Goal: Task Accomplishment & Management: Manage account settings

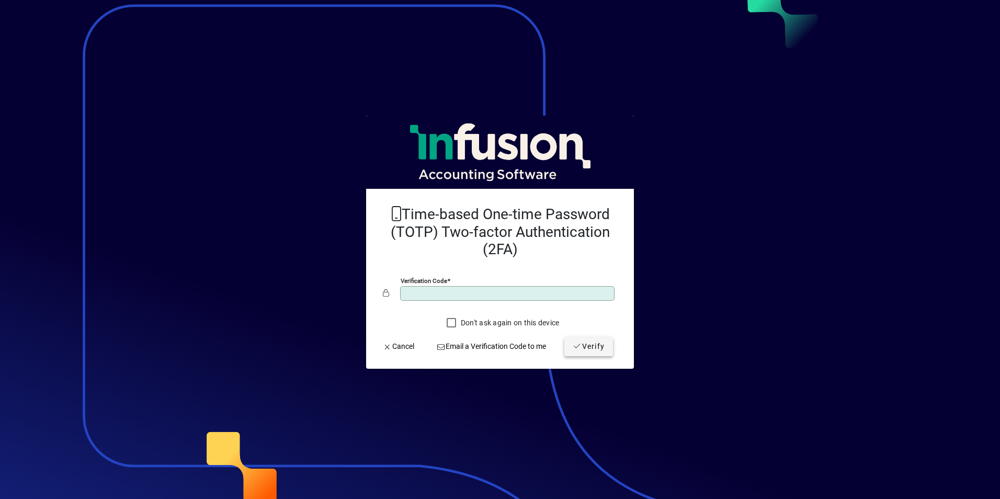
type input "******"
click at [598, 353] on span "submit" at bounding box center [588, 346] width 49 height 25
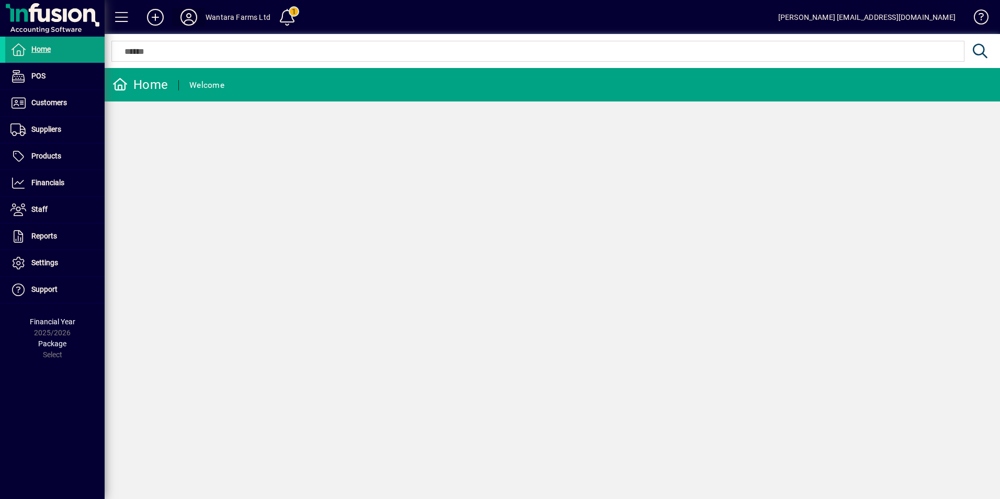
click at [192, 18] on icon at bounding box center [188, 17] width 21 height 17
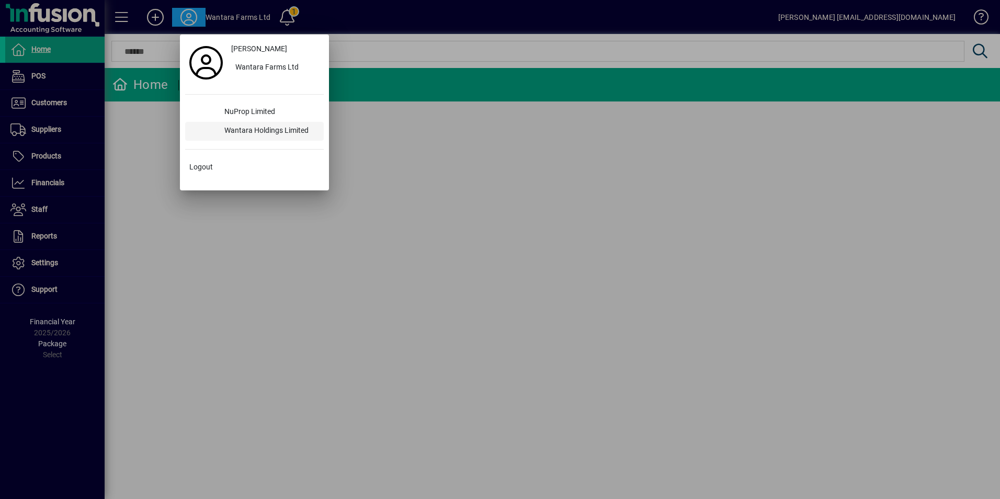
click at [245, 131] on div "Wantara Holdings Limited" at bounding box center [270, 131] width 108 height 19
